Goal: Use online tool/utility: Utilize a website feature to perform a specific function

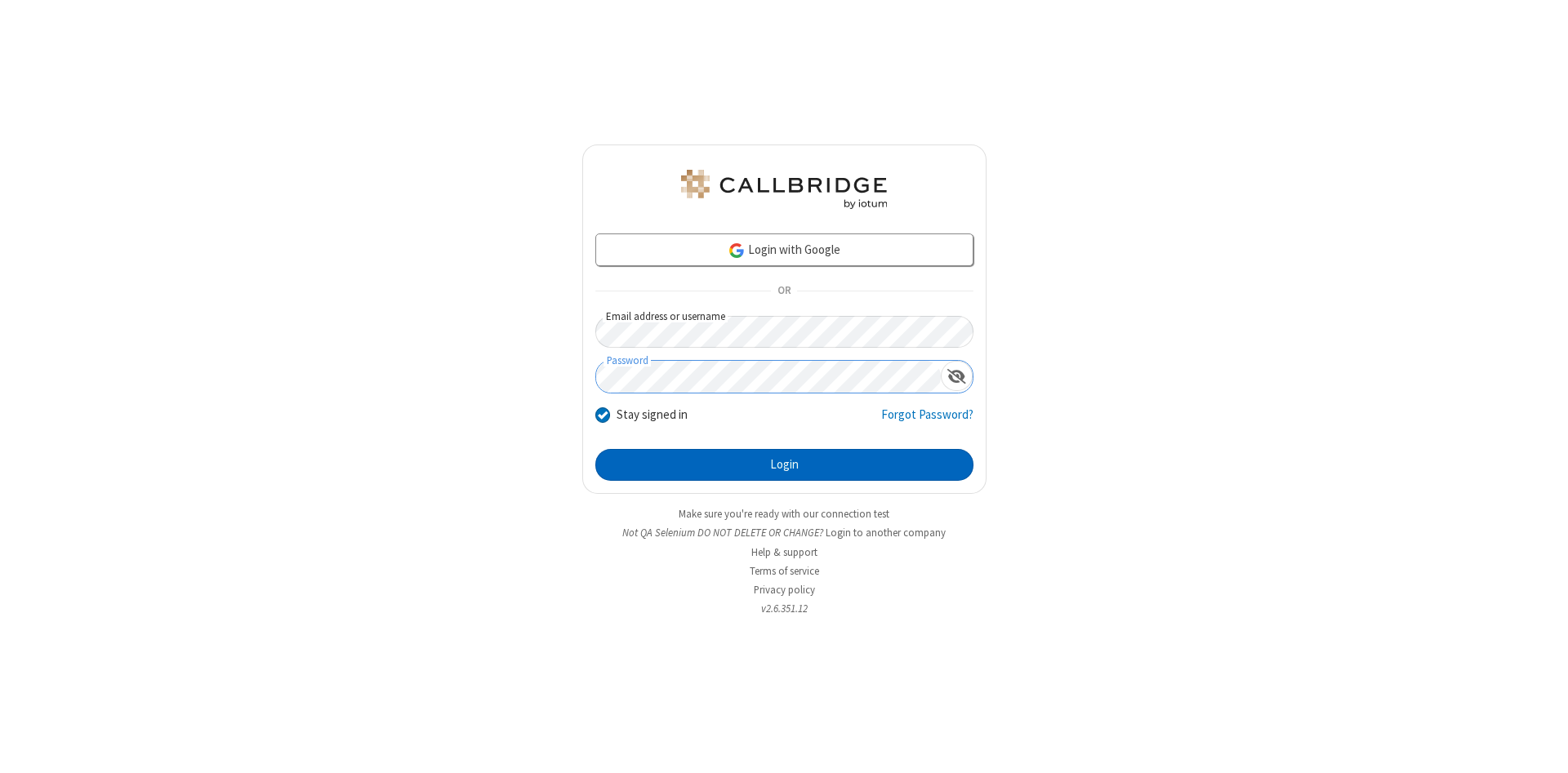
click at [784, 466] on button "Login" at bounding box center [785, 466] width 379 height 33
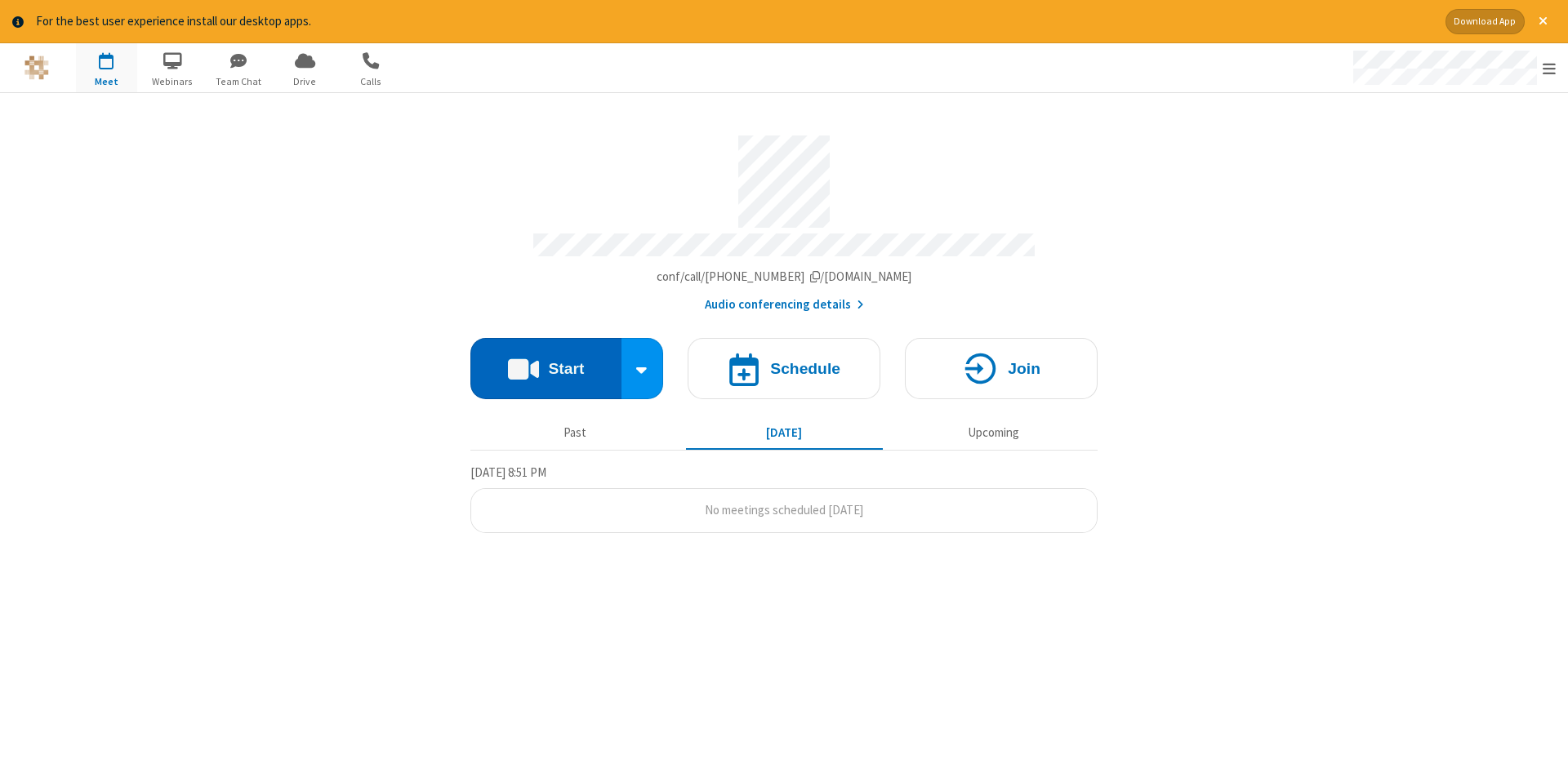
click at [546, 362] on button "Start" at bounding box center [546, 369] width 151 height 61
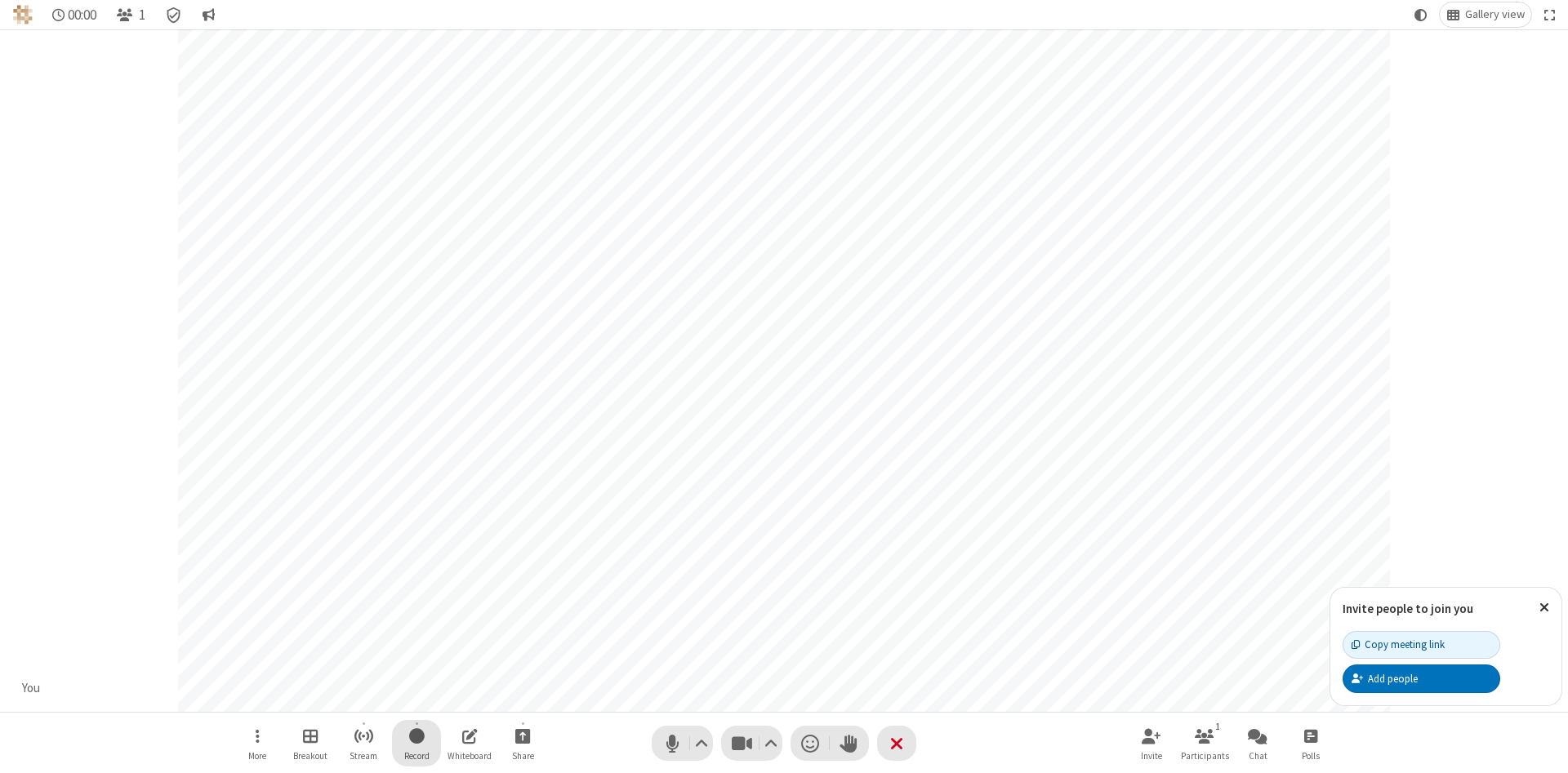
click at [417, 743] on span "Start recording" at bounding box center [417, 736] width 15 height 20
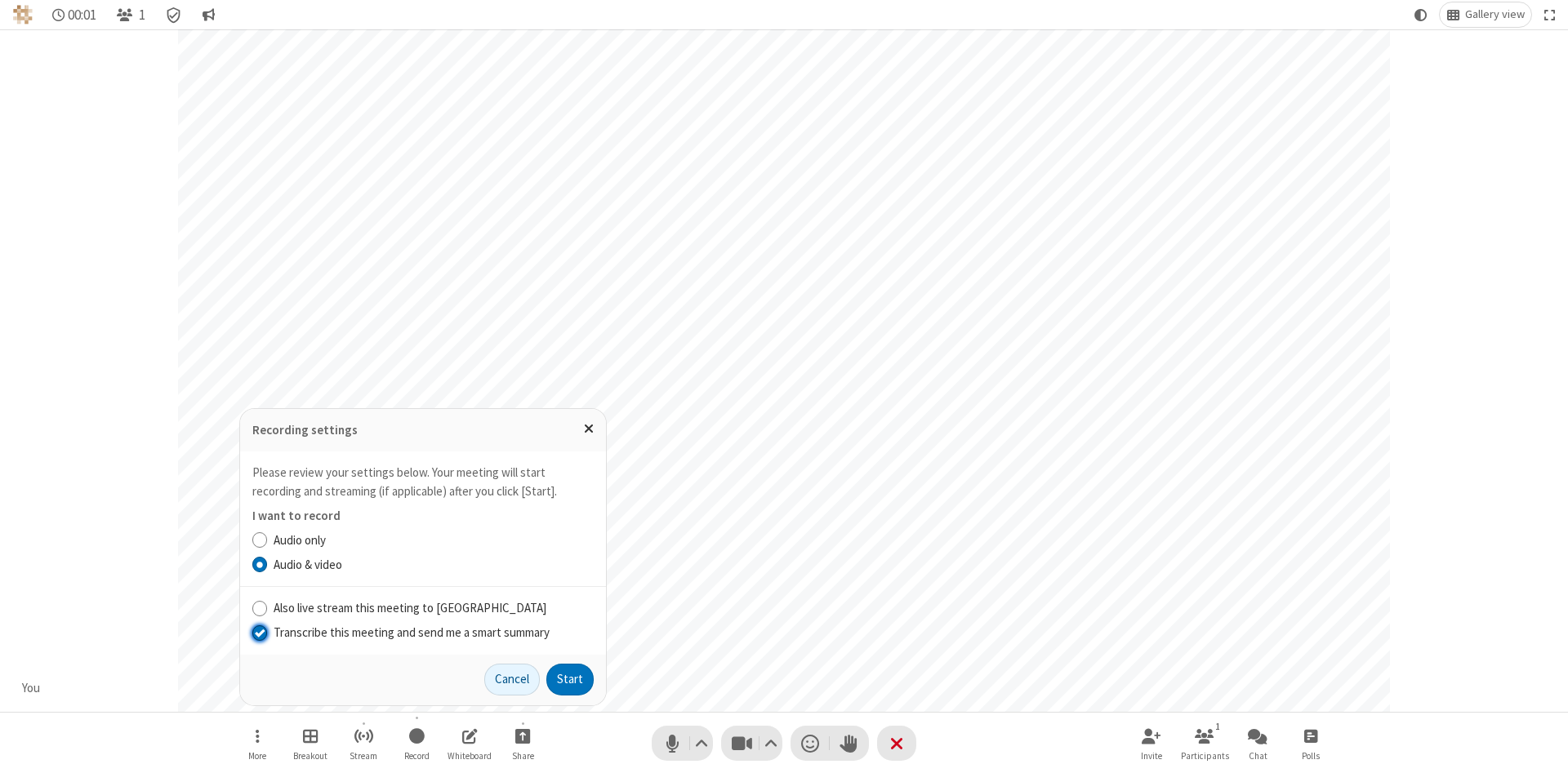
click at [258, 632] on input "Transcribe this meeting and send me a smart summary" at bounding box center [260, 633] width 15 height 17
click at [570, 679] on button "Start" at bounding box center [570, 680] width 47 height 33
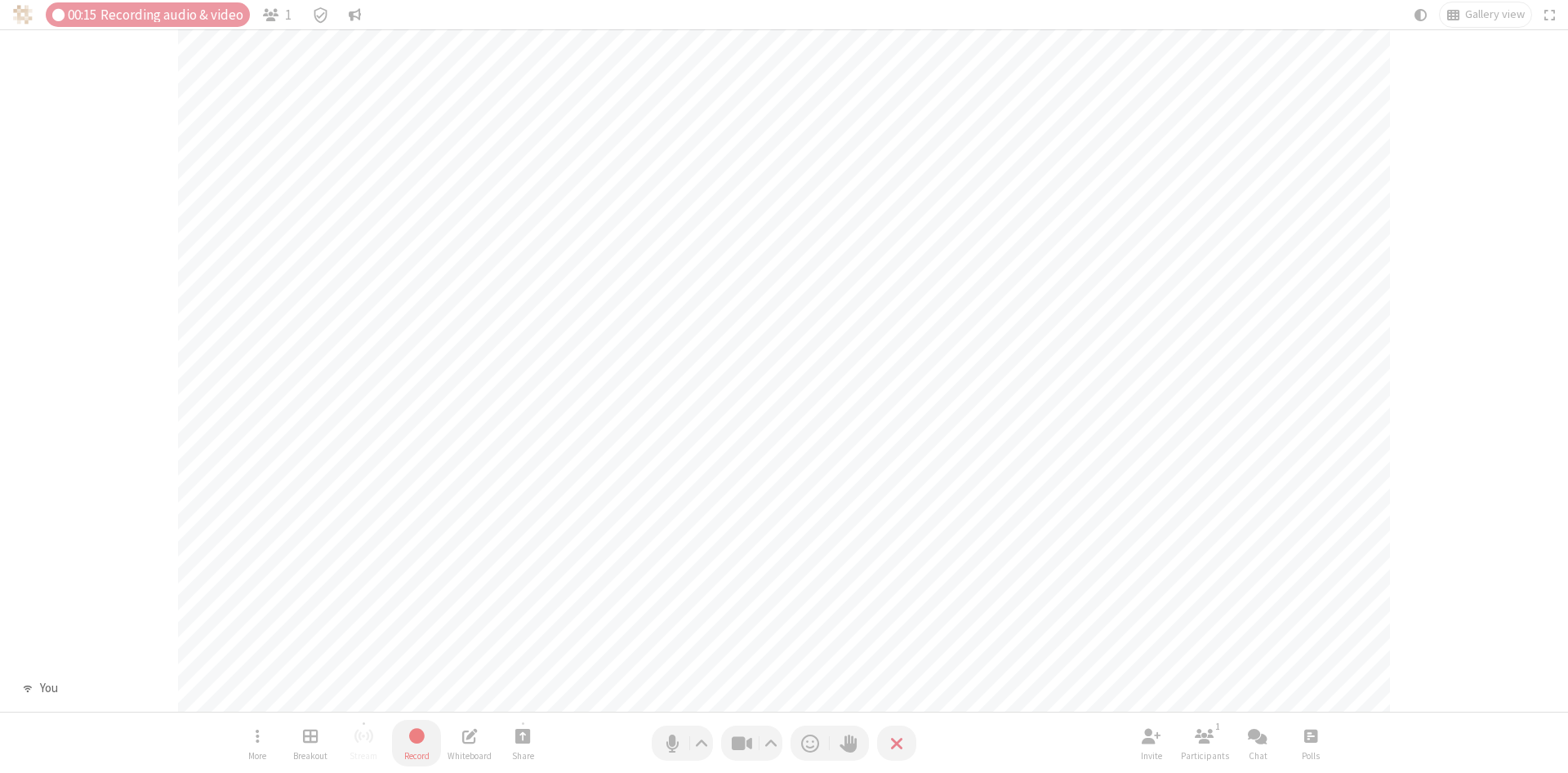
click at [417, 743] on span "Stop recording" at bounding box center [417, 736] width 19 height 20
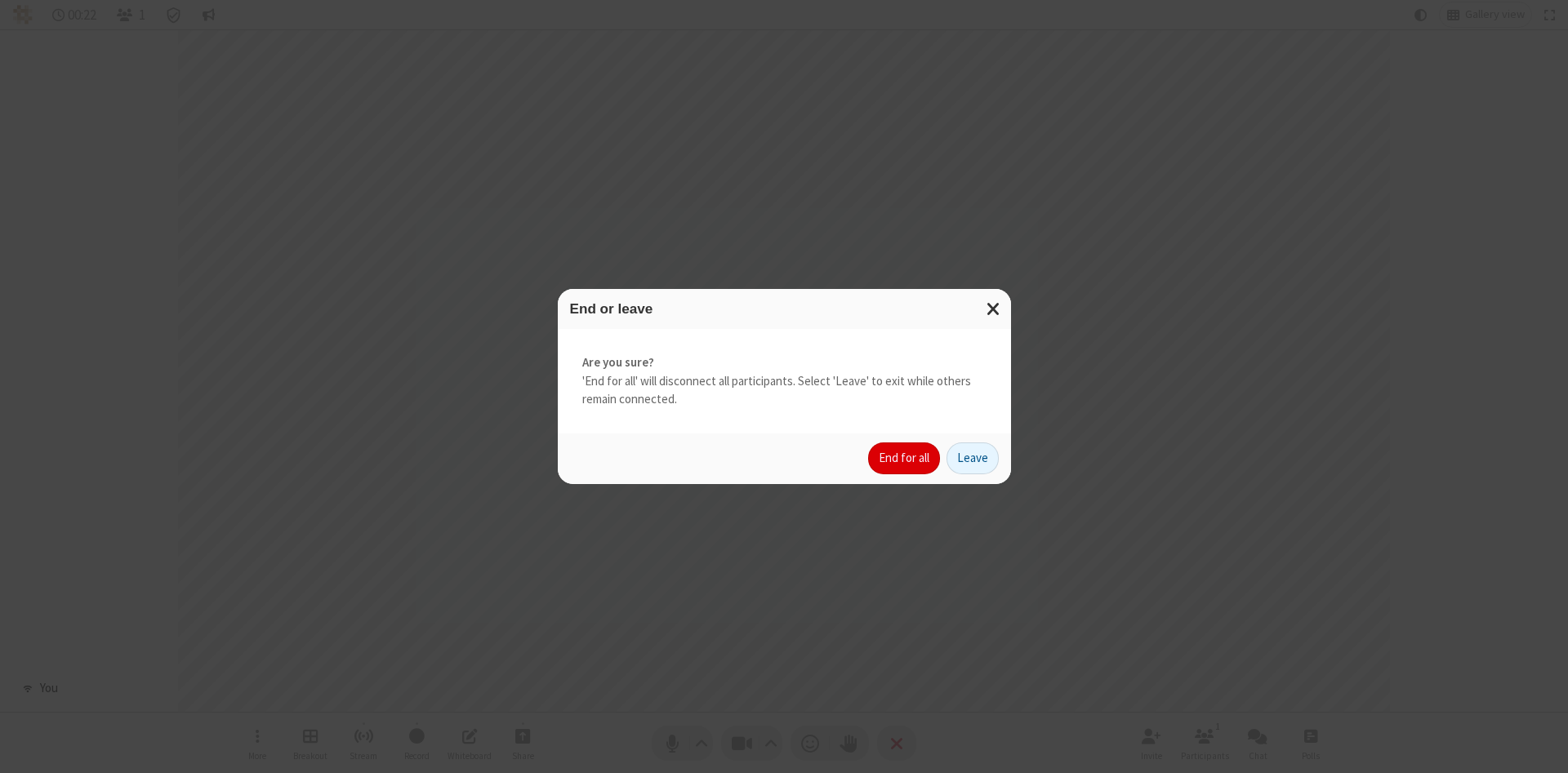
click at [905, 458] on button "End for all" at bounding box center [904, 459] width 72 height 33
